Goal: Information Seeking & Learning: Check status

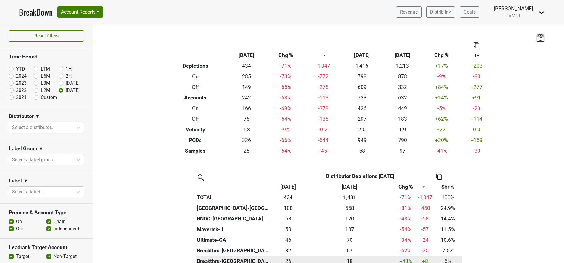
scroll to position [106, 0]
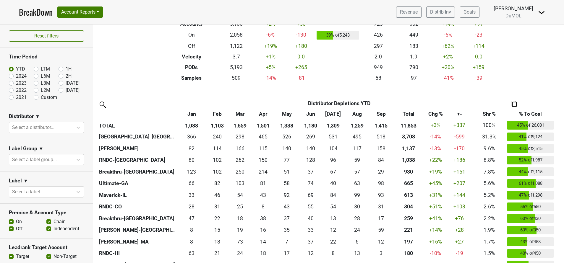
scroll to position [74, 0]
click at [66, 91] on label "[DATE]" at bounding box center [73, 90] width 14 height 7
click at [59, 91] on input "[DATE]" at bounding box center [71, 90] width 24 height 6
radio input "true"
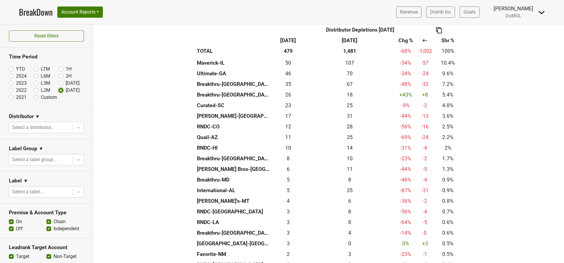
scroll to position [168, 0]
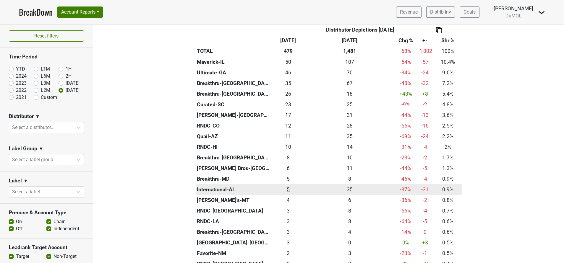
click at [284, 189] on div "4.5 5" at bounding box center [288, 190] width 29 height 8
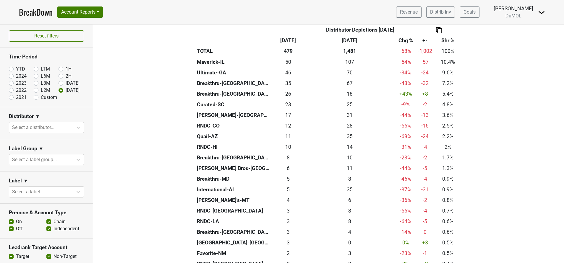
scroll to position [0, 0]
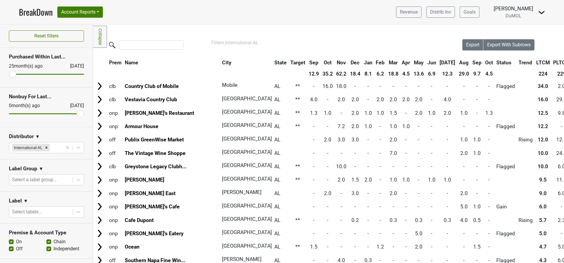
click at [484, 64] on th "Oct" at bounding box center [489, 62] width 11 height 11
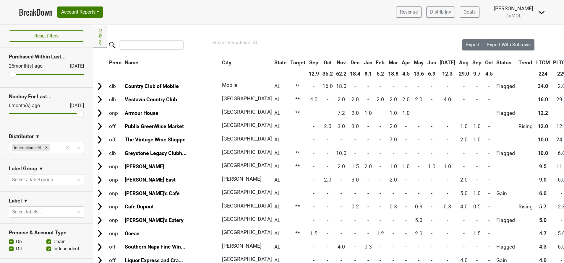
click at [484, 64] on th "Oct" at bounding box center [489, 62] width 11 height 11
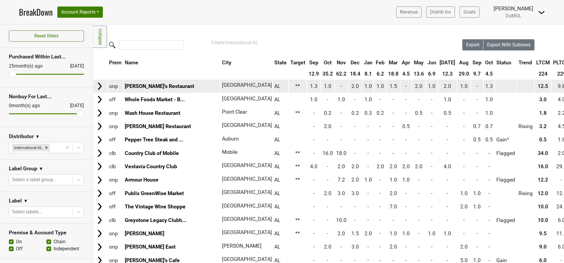
click at [97, 88] on img at bounding box center [99, 86] width 9 height 9
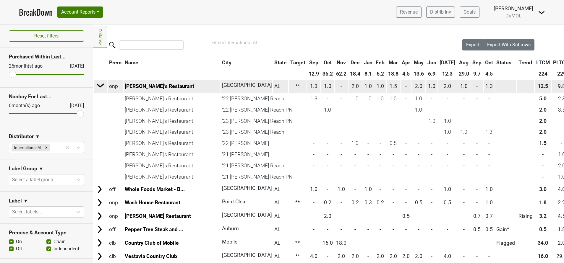
click at [97, 88] on img at bounding box center [100, 85] width 9 height 9
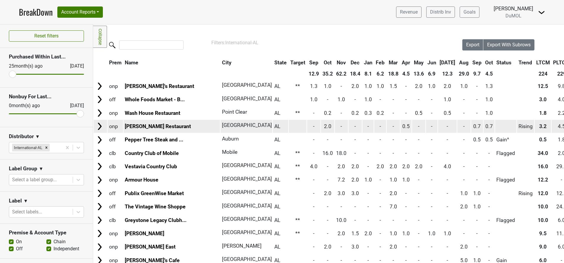
click at [98, 125] on img at bounding box center [99, 126] width 9 height 9
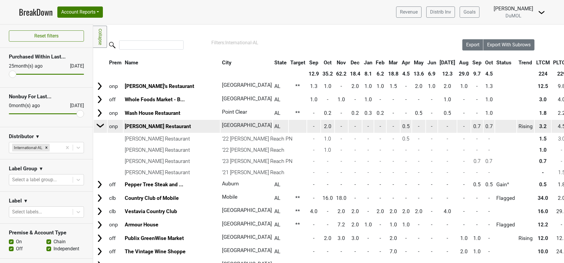
click at [98, 125] on img at bounding box center [100, 125] width 9 height 9
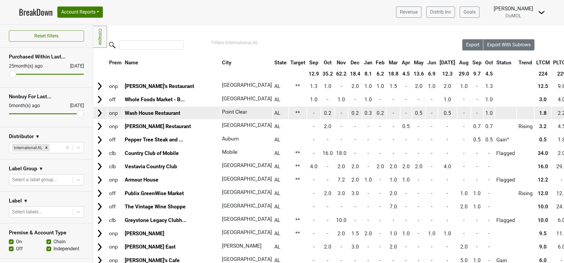
click at [99, 114] on img at bounding box center [99, 113] width 9 height 9
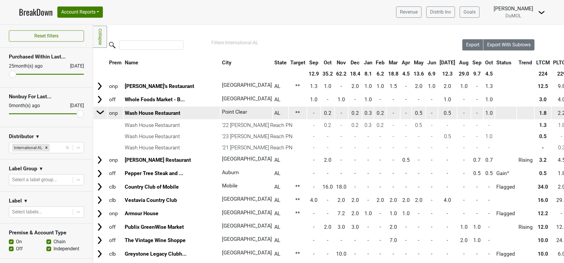
click at [99, 114] on img at bounding box center [100, 112] width 9 height 9
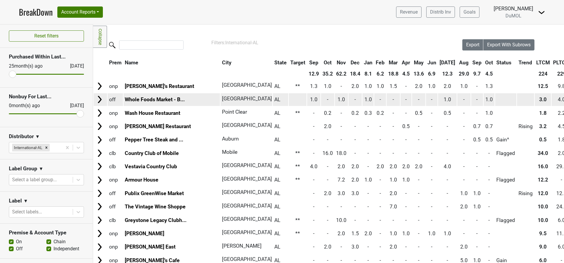
click at [99, 101] on img at bounding box center [99, 99] width 9 height 9
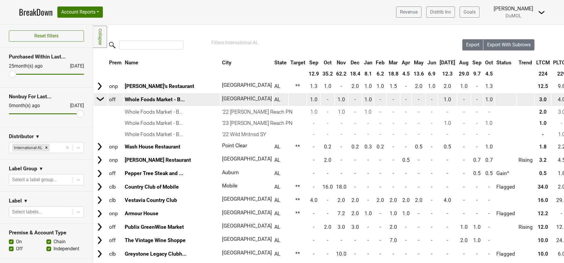
click at [99, 101] on img at bounding box center [100, 99] width 9 height 9
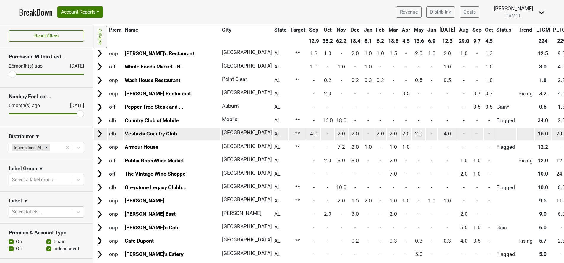
scroll to position [35, 0]
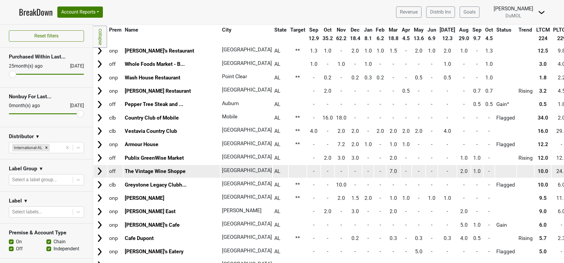
click at [98, 172] on img at bounding box center [99, 171] width 9 height 9
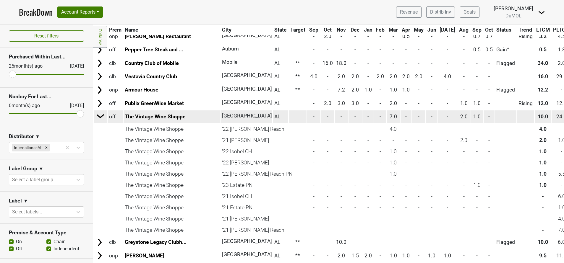
scroll to position [90, 0]
click at [98, 119] on img at bounding box center [100, 116] width 9 height 9
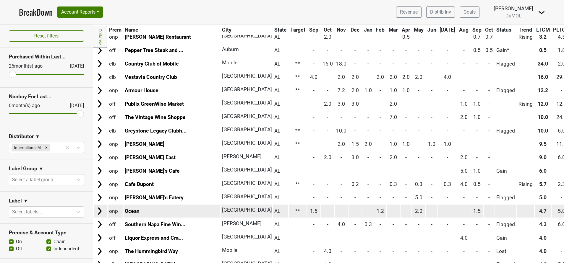
click at [100, 209] on img at bounding box center [99, 211] width 9 height 9
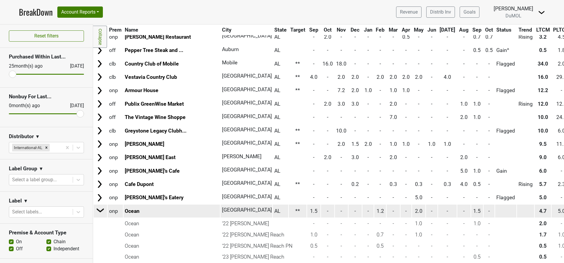
click at [100, 209] on img at bounding box center [100, 210] width 9 height 9
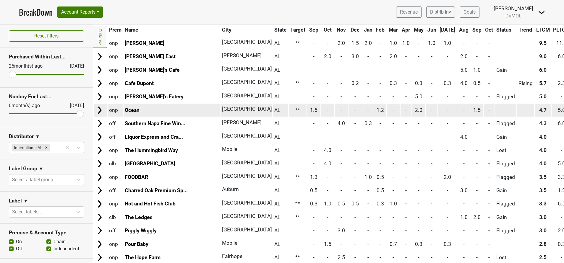
scroll to position [192, 0]
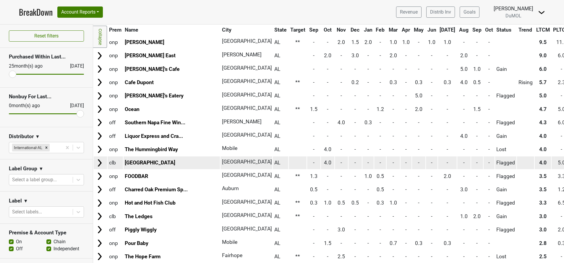
click at [94, 166] on td at bounding box center [100, 163] width 13 height 13
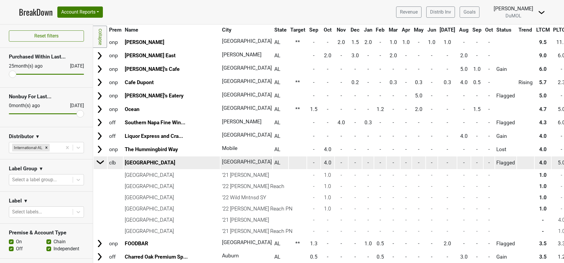
click at [94, 166] on td at bounding box center [100, 162] width 13 height 13
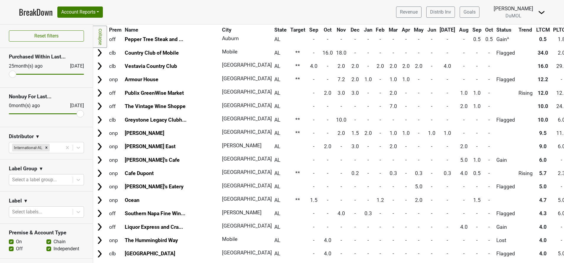
scroll to position [0, 0]
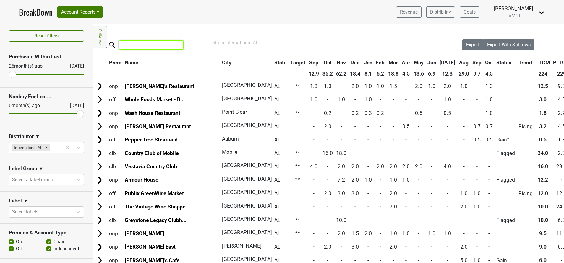
click at [148, 46] on input "search" at bounding box center [151, 45] width 64 height 9
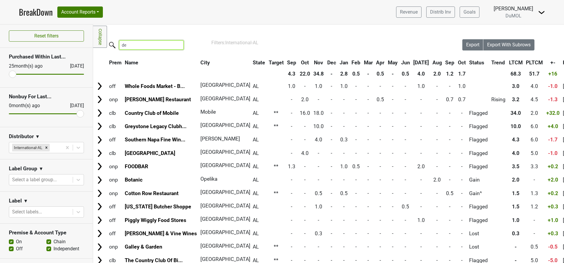
type input "d"
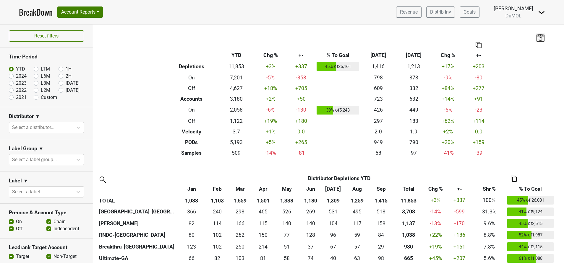
click at [66, 92] on label "[DATE]" at bounding box center [73, 90] width 14 height 7
click at [59, 92] on input "[DATE]" at bounding box center [71, 90] width 24 height 6
radio input "true"
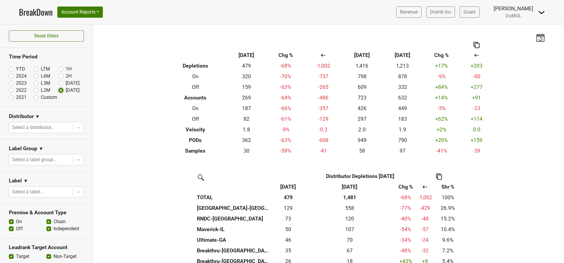
scroll to position [74, 0]
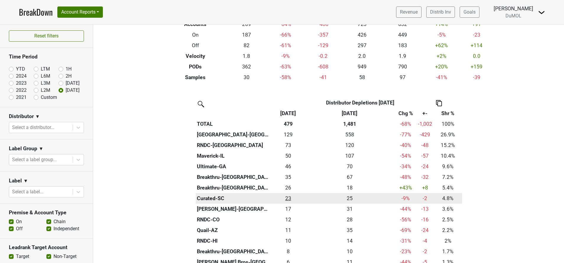
click at [284, 200] on div "23 23" at bounding box center [288, 199] width 29 height 8
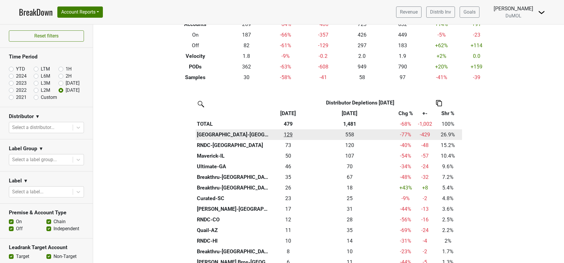
click at [285, 135] on div "129 129" at bounding box center [288, 135] width 29 height 8
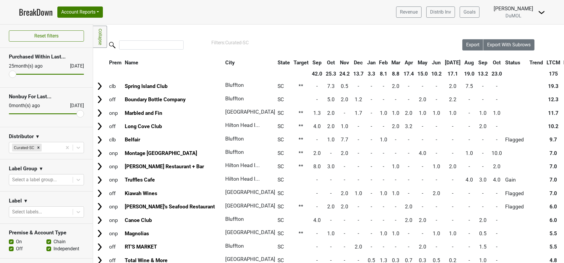
click at [490, 63] on th "Oct" at bounding box center [496, 62] width 13 height 11
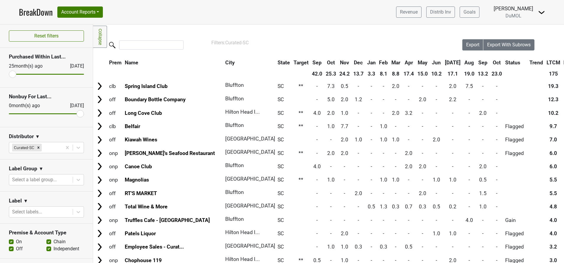
click at [490, 63] on th "Oct" at bounding box center [496, 62] width 13 height 11
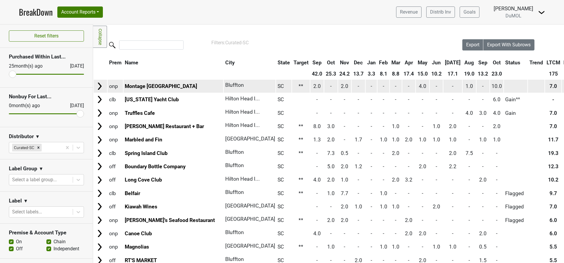
click at [100, 85] on img at bounding box center [99, 86] width 9 height 9
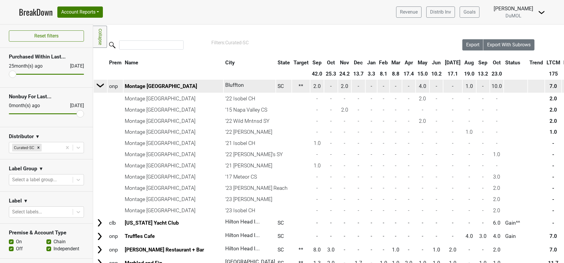
click at [100, 85] on img at bounding box center [100, 85] width 9 height 9
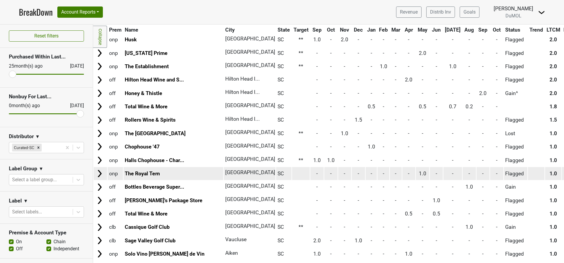
scroll to position [382, 0]
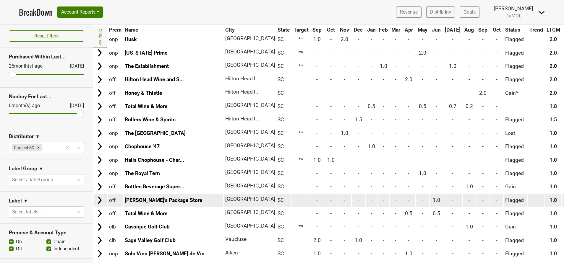
click at [99, 199] on img at bounding box center [99, 200] width 9 height 9
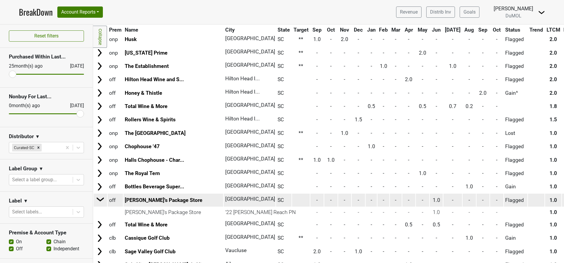
click at [99, 199] on img at bounding box center [100, 199] width 9 height 9
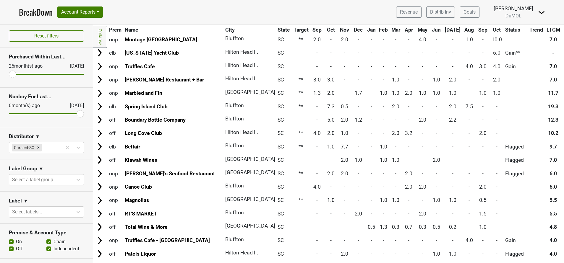
scroll to position [0, 0]
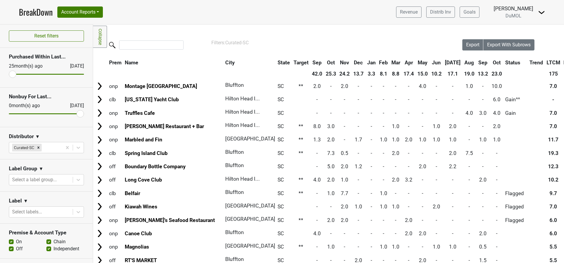
click at [135, 59] on th "Name" at bounding box center [174, 62] width 100 height 11
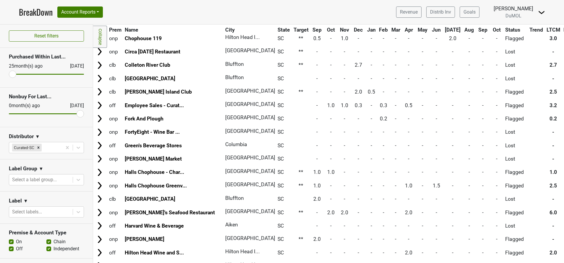
scroll to position [223, 0]
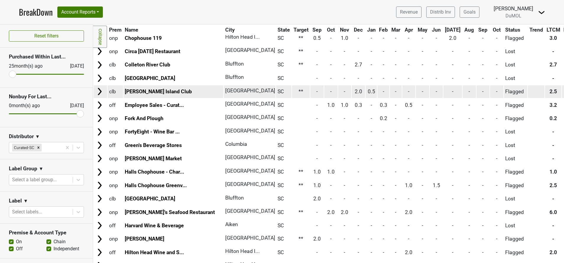
click at [100, 89] on img at bounding box center [99, 91] width 9 height 9
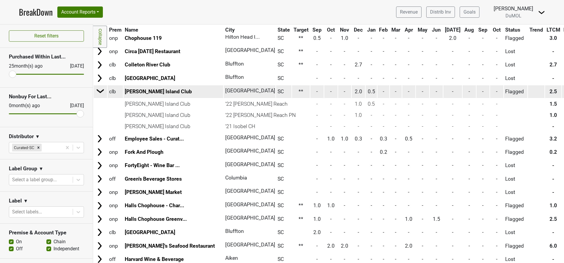
click at [100, 89] on img at bounding box center [100, 91] width 9 height 9
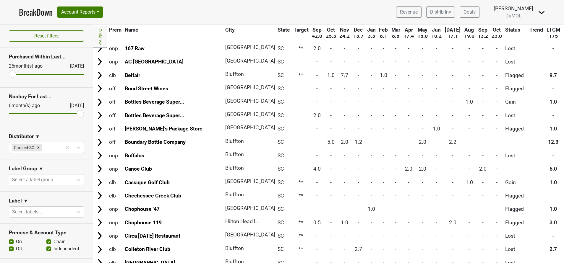
scroll to position [0, 0]
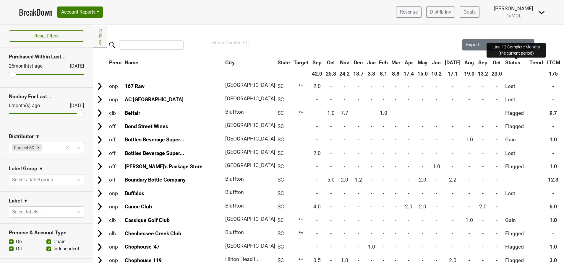
click at [547, 62] on span "LTCM" at bounding box center [554, 63] width 14 height 6
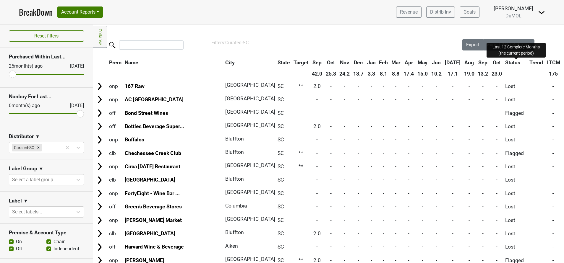
click at [547, 62] on span "LTCM" at bounding box center [554, 63] width 14 height 6
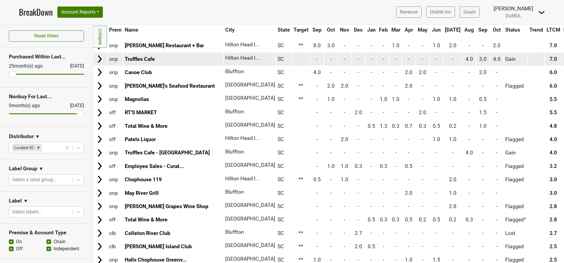
scroll to position [135, 0]
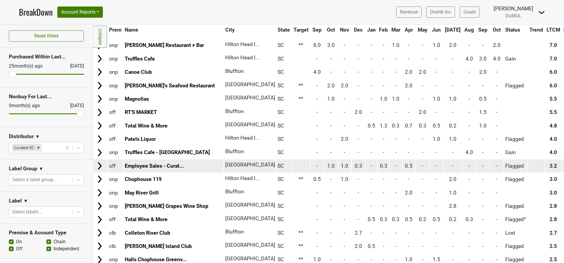
click at [100, 167] on img at bounding box center [99, 166] width 9 height 9
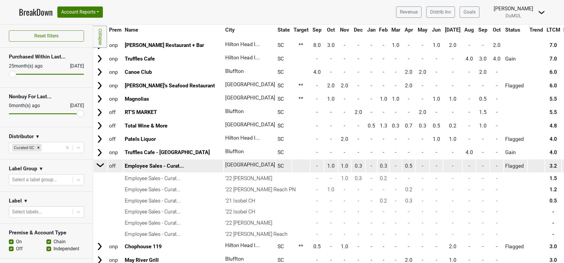
click at [100, 167] on img at bounding box center [100, 165] width 9 height 9
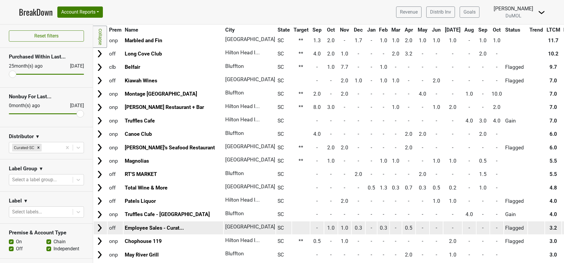
scroll to position [0, 0]
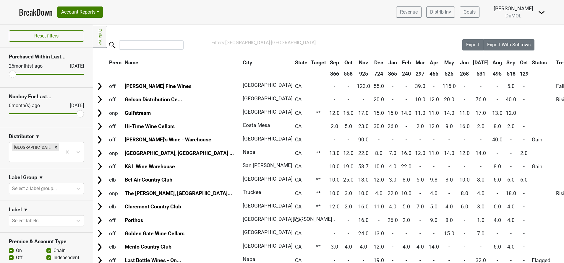
click at [505, 62] on th "Sep" at bounding box center [511, 62] width 13 height 11
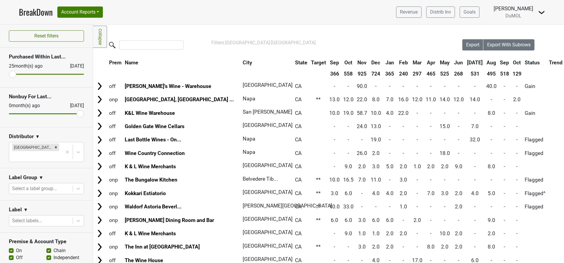
click at [499, 62] on th "Sep" at bounding box center [505, 62] width 12 height 11
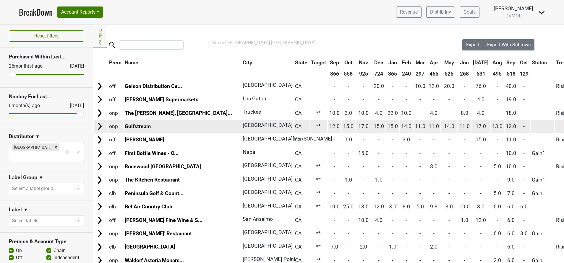
scroll to position [76, 0]
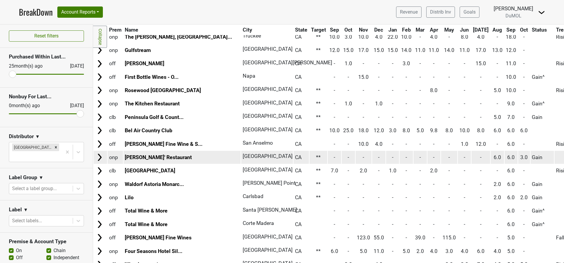
click at [98, 158] on img at bounding box center [99, 157] width 9 height 9
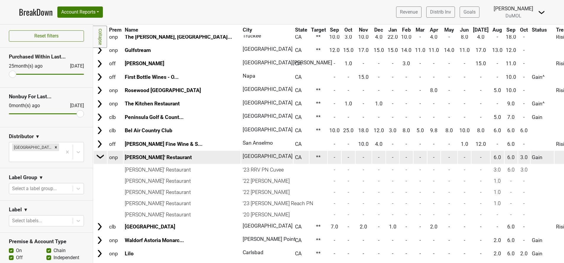
click at [98, 158] on img at bounding box center [100, 156] width 9 height 9
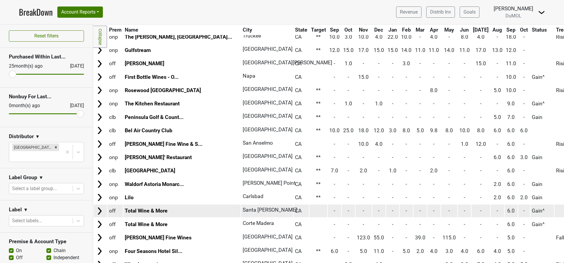
click at [99, 214] on img at bounding box center [99, 211] width 9 height 9
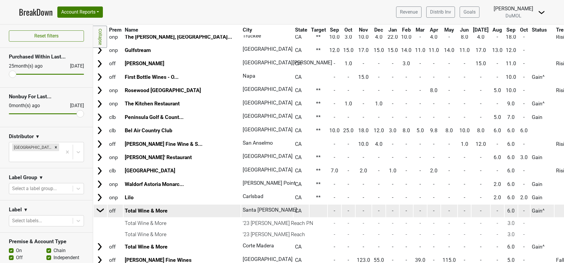
click at [99, 214] on img at bounding box center [100, 210] width 9 height 9
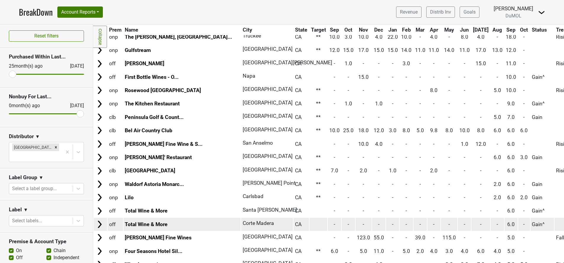
click at [102, 222] on img at bounding box center [99, 224] width 9 height 9
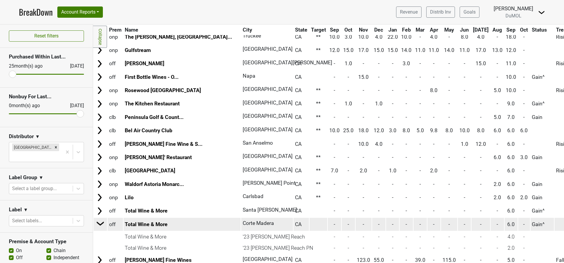
click at [102, 222] on img at bounding box center [100, 223] width 9 height 9
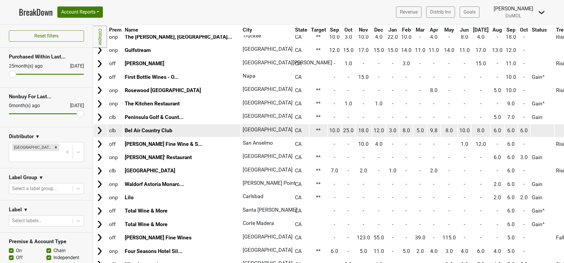
scroll to position [0, 0]
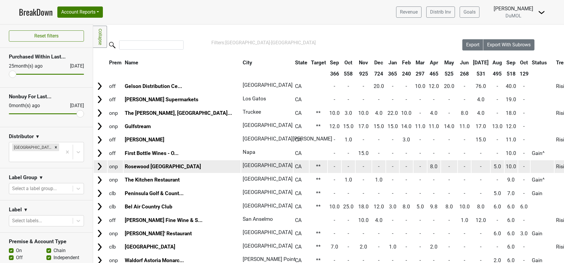
click at [99, 166] on img at bounding box center [99, 166] width 9 height 9
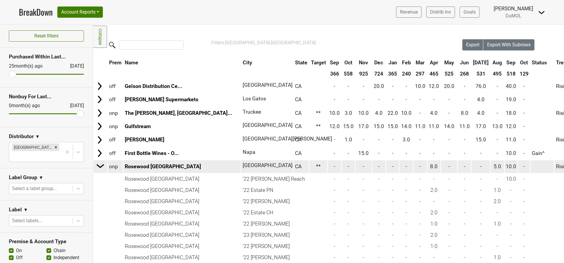
click at [99, 166] on img at bounding box center [100, 166] width 9 height 9
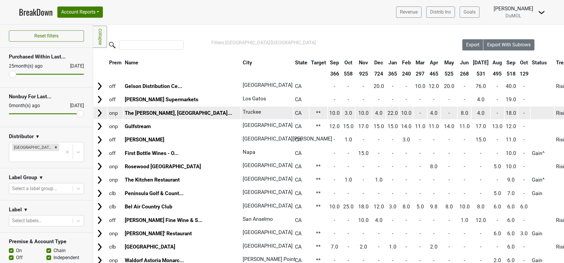
click at [100, 110] on img at bounding box center [99, 113] width 9 height 9
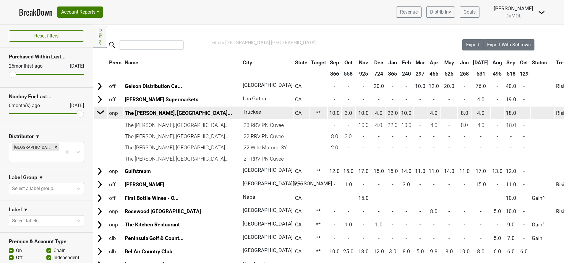
click at [100, 110] on img at bounding box center [100, 112] width 9 height 9
